Goal: Navigation & Orientation: Find specific page/section

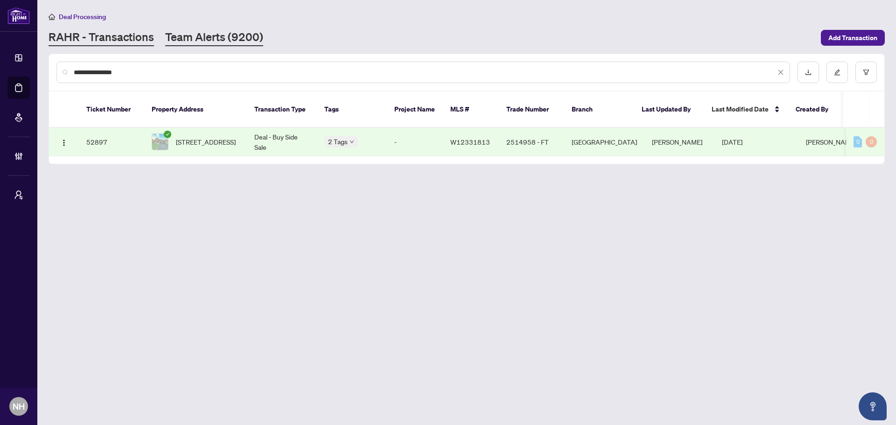
click at [231, 42] on link "Team Alerts (9200)" at bounding box center [214, 37] width 98 height 17
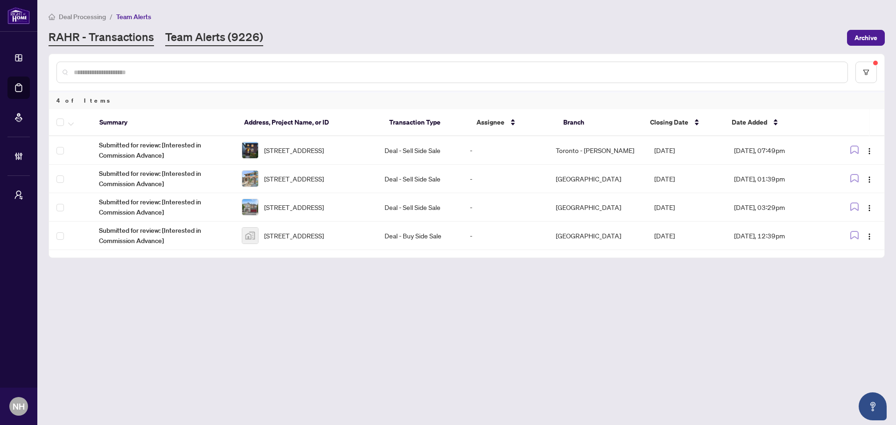
click at [103, 42] on link "RAHR - Transactions" at bounding box center [101, 37] width 105 height 17
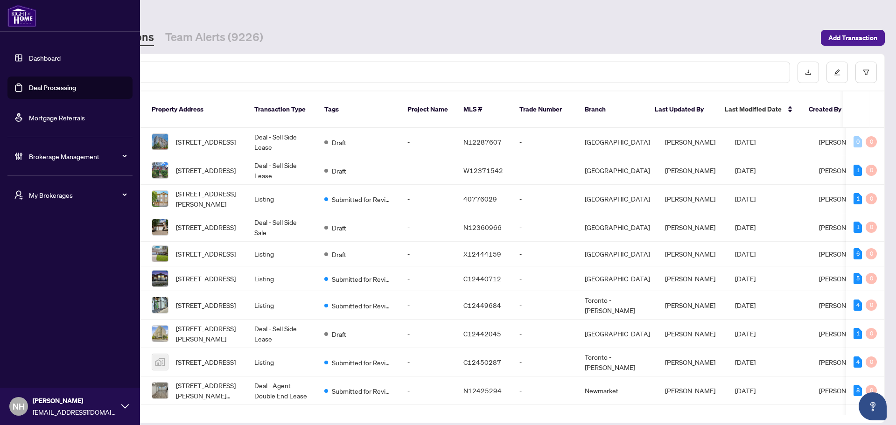
click at [41, 198] on span "My Brokerages" at bounding box center [77, 195] width 97 height 10
click at [58, 254] on li "[PERSON_NAME] Investment Group" at bounding box center [69, 262] width 125 height 22
